Goal: Check status

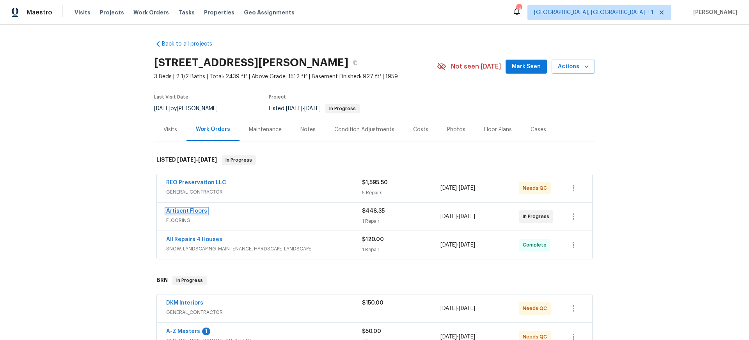
click at [190, 212] on link "Artisent Floors" at bounding box center [186, 211] width 41 height 5
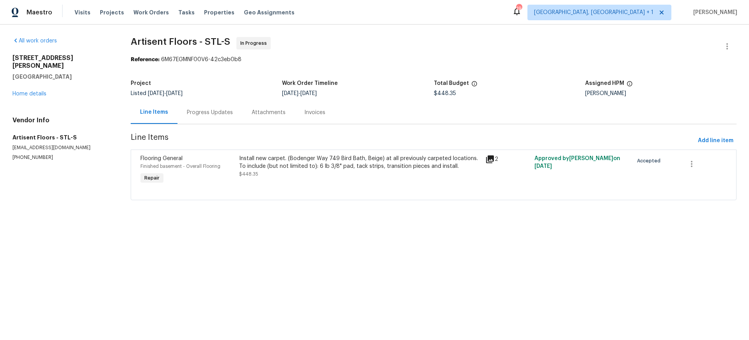
click at [193, 107] on div "Progress Updates" at bounding box center [209, 112] width 65 height 23
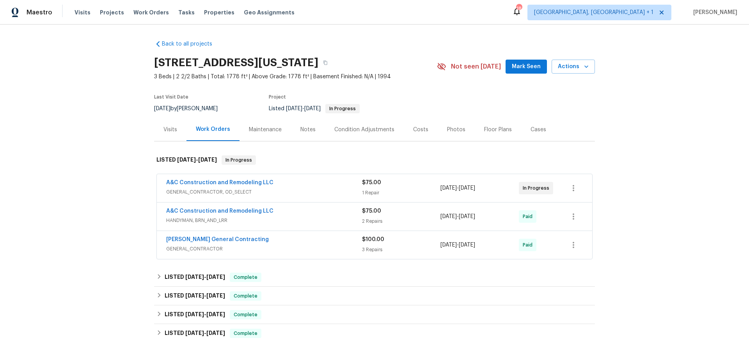
click at [187, 188] on div "A&C Construction and Remodeling LLC" at bounding box center [264, 183] width 196 height 9
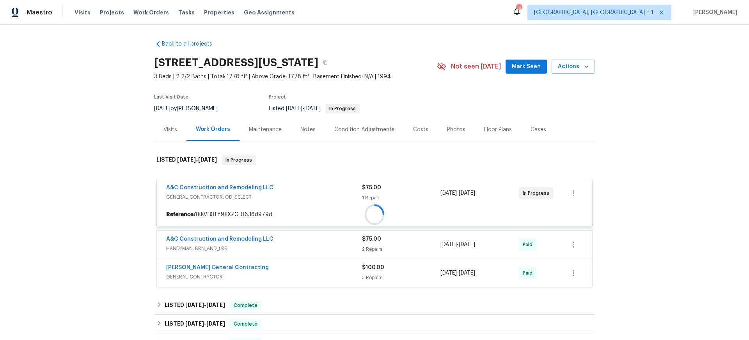
click at [189, 182] on div "A&C Construction and Remodeling LLC GENERAL_CONTRACTOR, OD_SELECT $75.00 1 Repa…" at bounding box center [374, 193] width 435 height 28
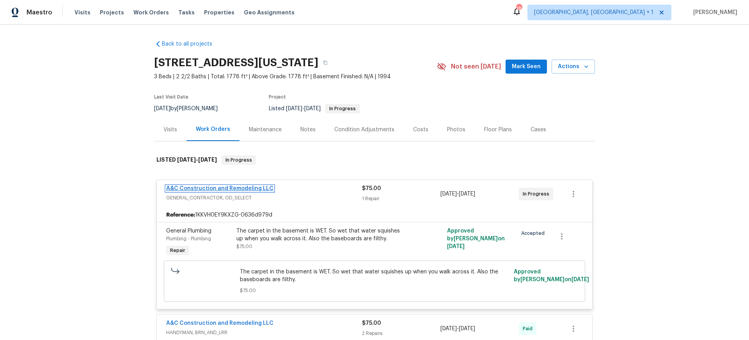
click at [187, 188] on link "A&C Construction and Remodeling LLC" at bounding box center [219, 188] width 107 height 5
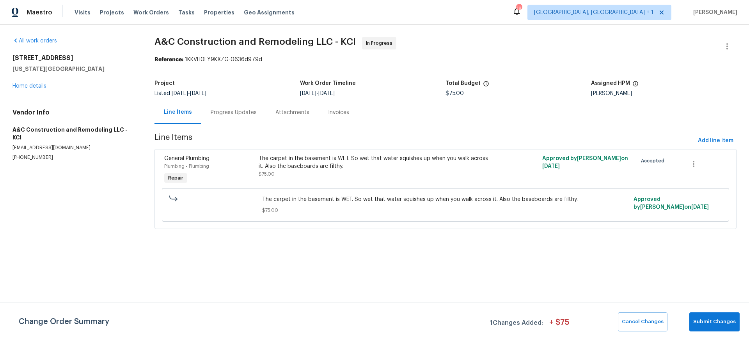
click at [212, 115] on div "Progress Updates" at bounding box center [234, 113] width 46 height 8
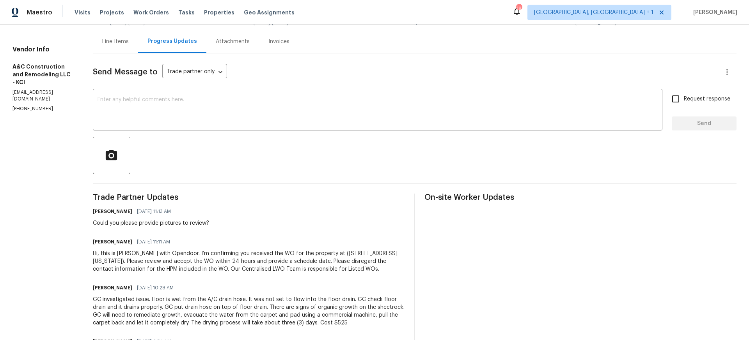
scroll to position [116, 0]
